Goal: Transaction & Acquisition: Purchase product/service

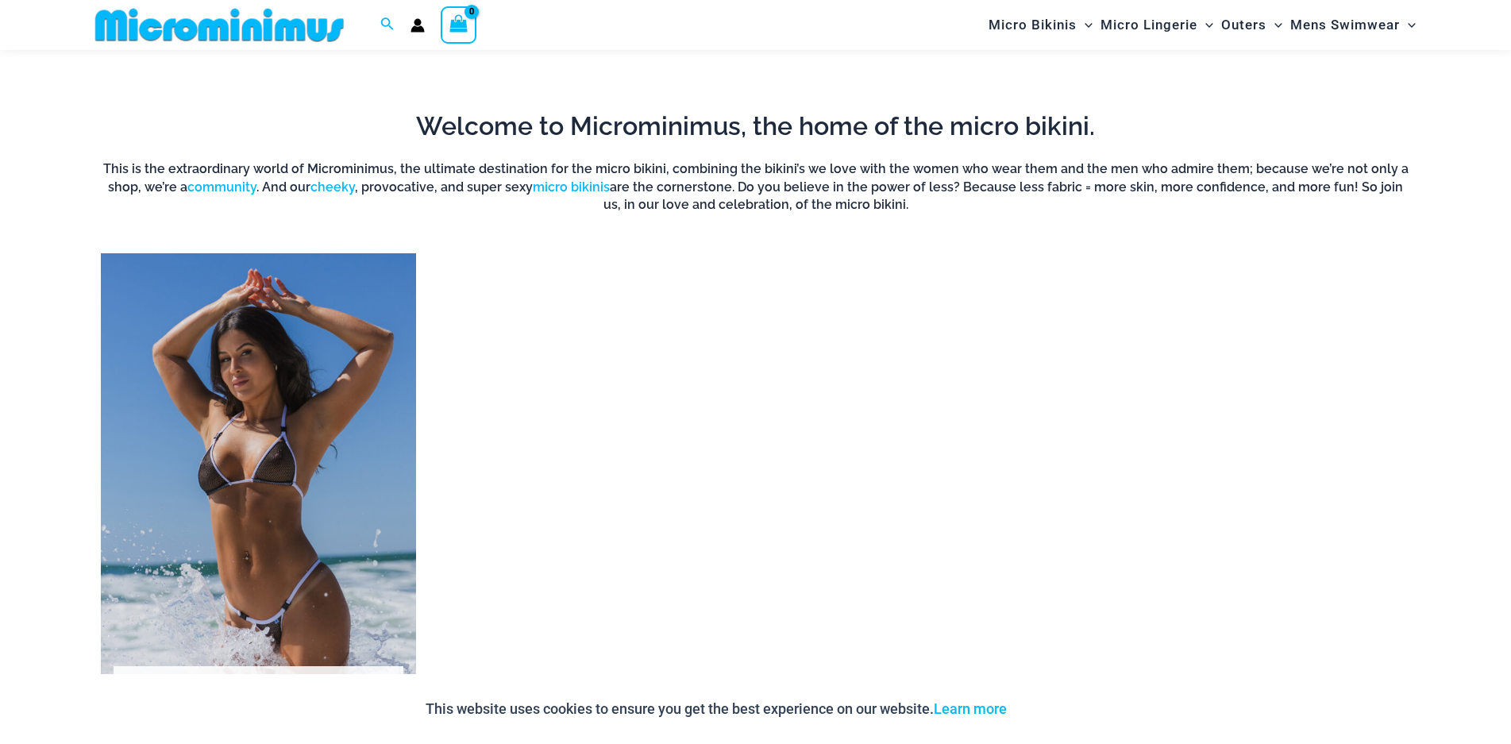
scroll to position [1097, 0]
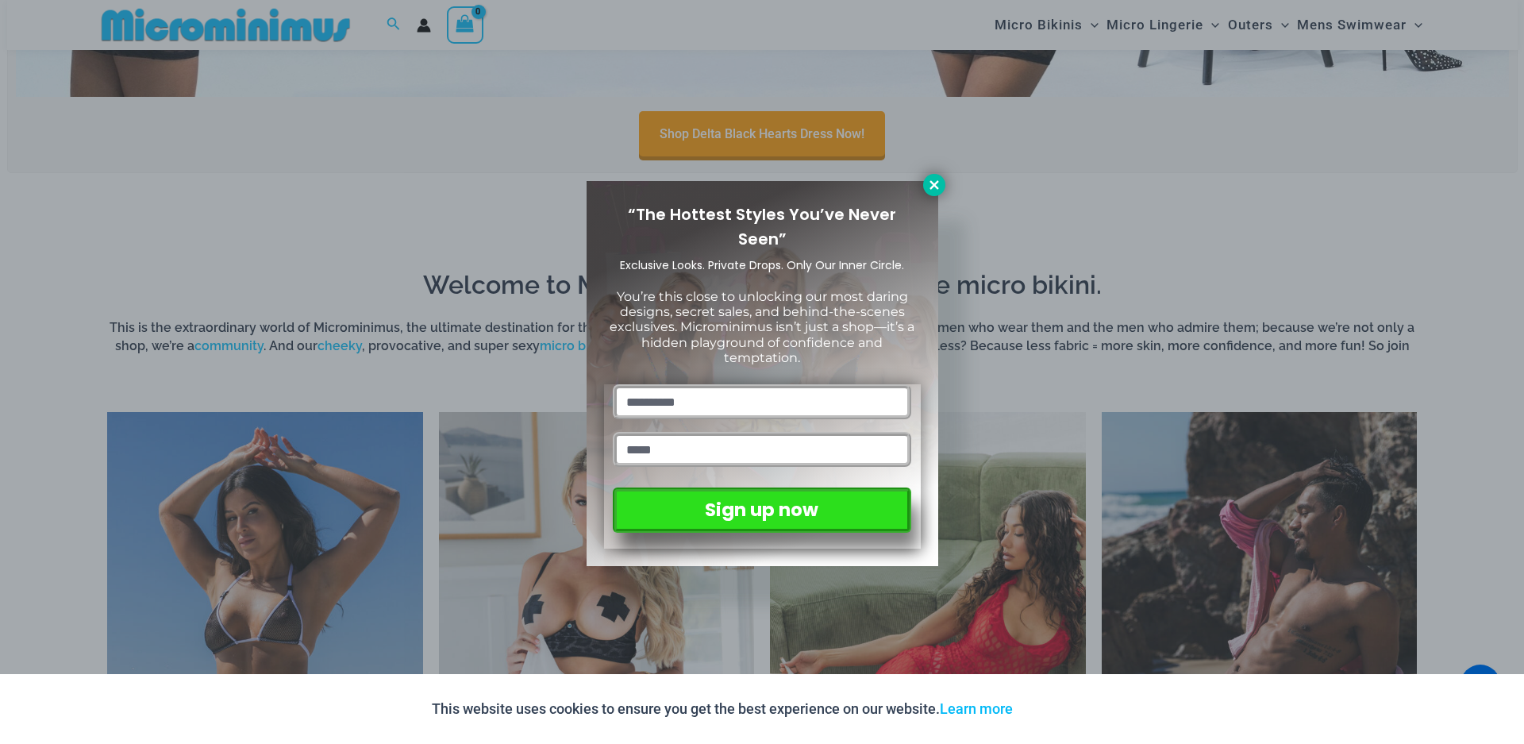
click at [926, 182] on button at bounding box center [934, 185] width 22 height 22
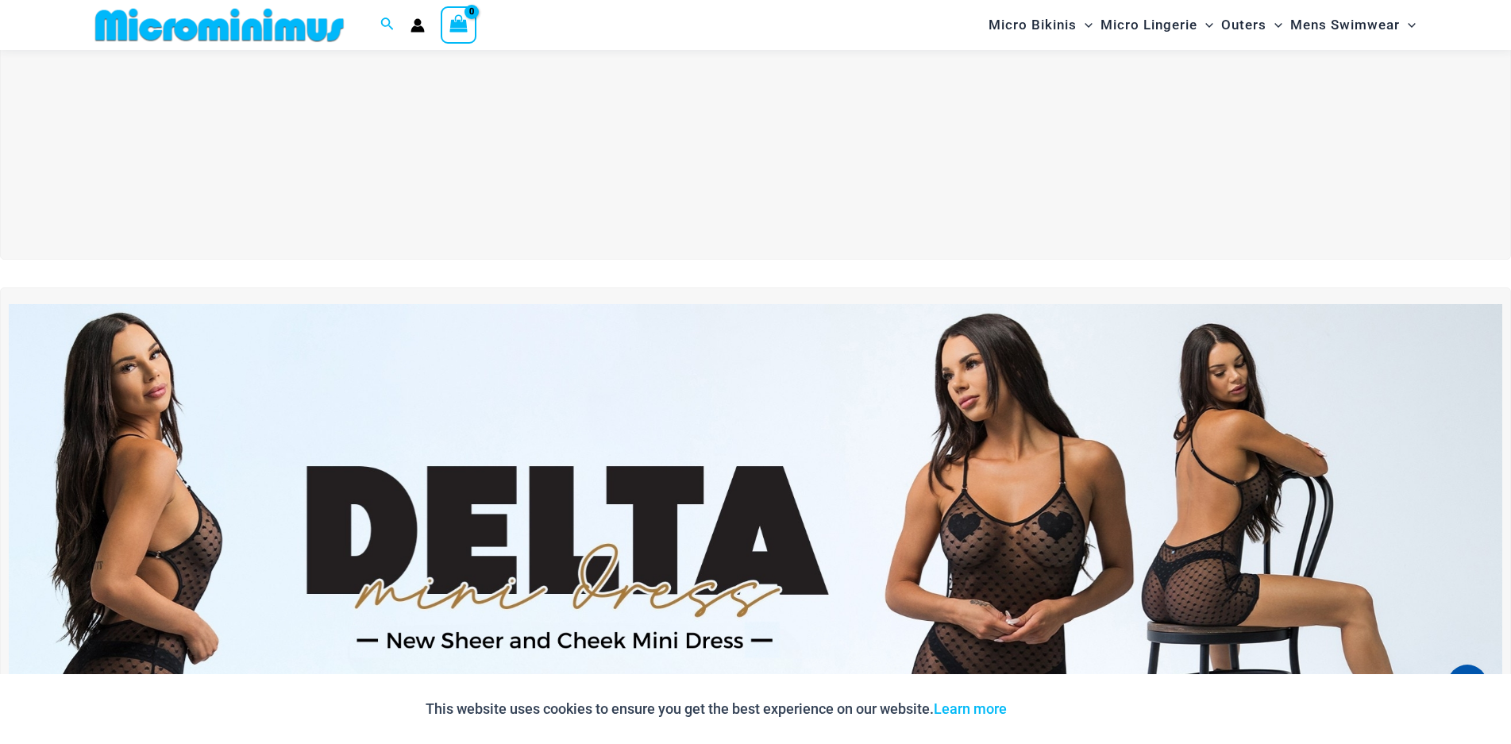
scroll to position [0, 0]
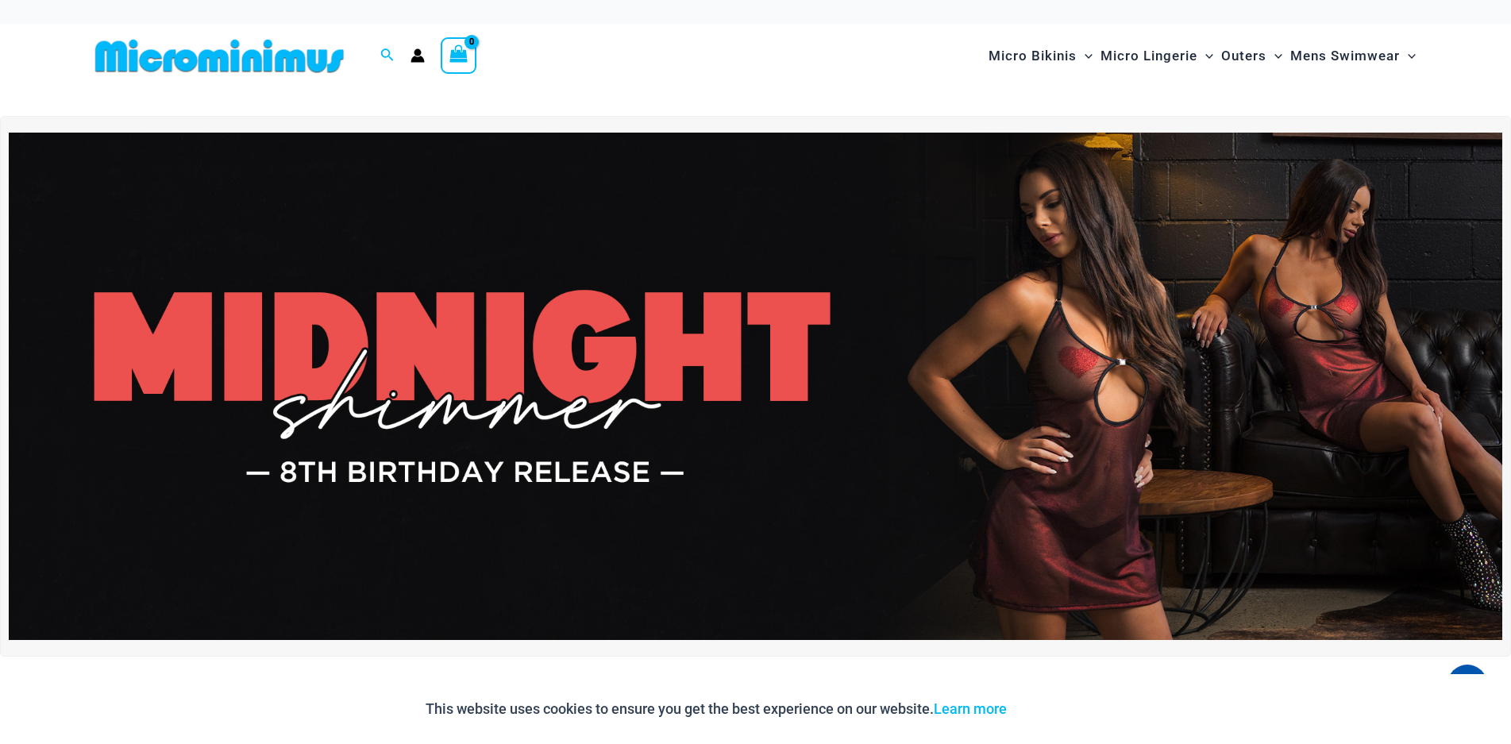
click at [1085, 403] on img at bounding box center [755, 386] width 1493 height 507
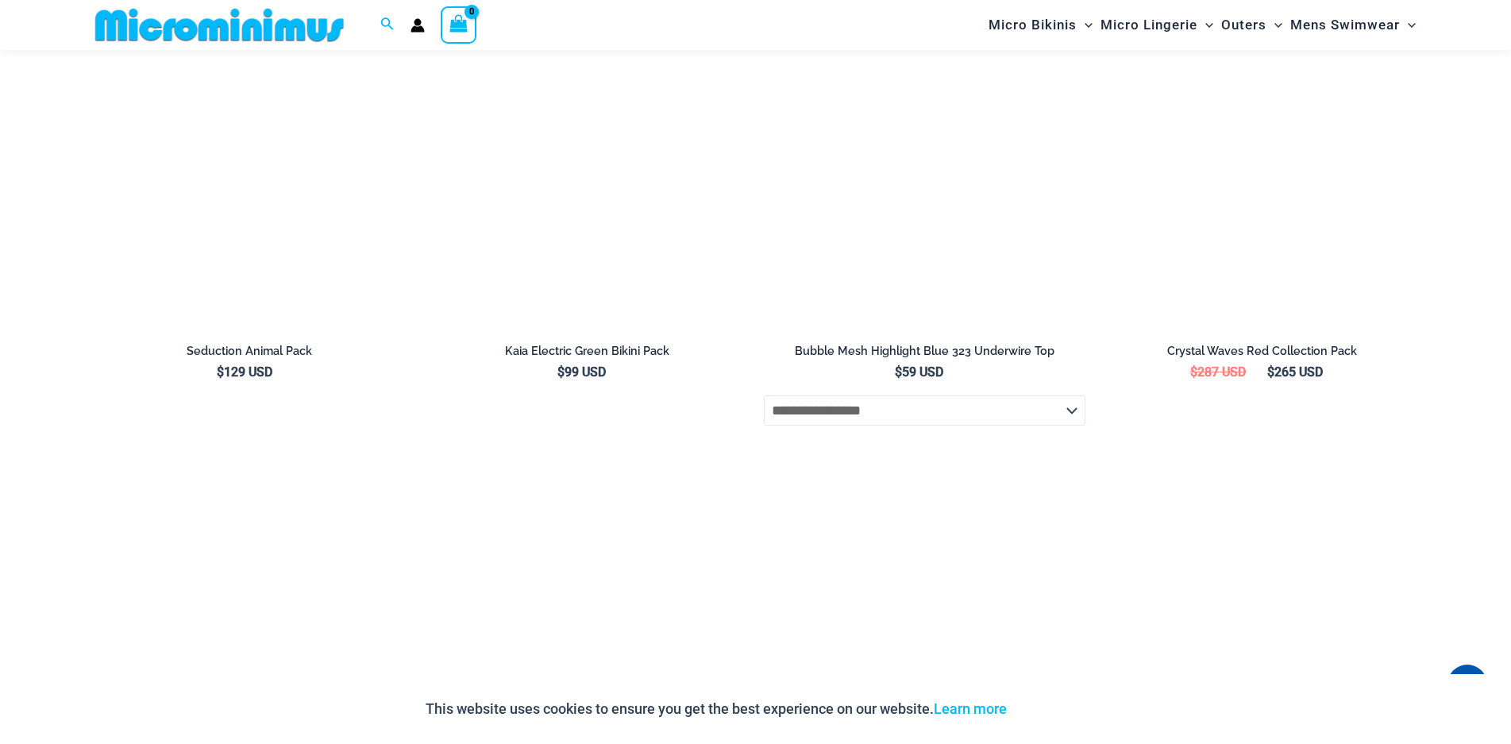
scroll to position [3082, 0]
